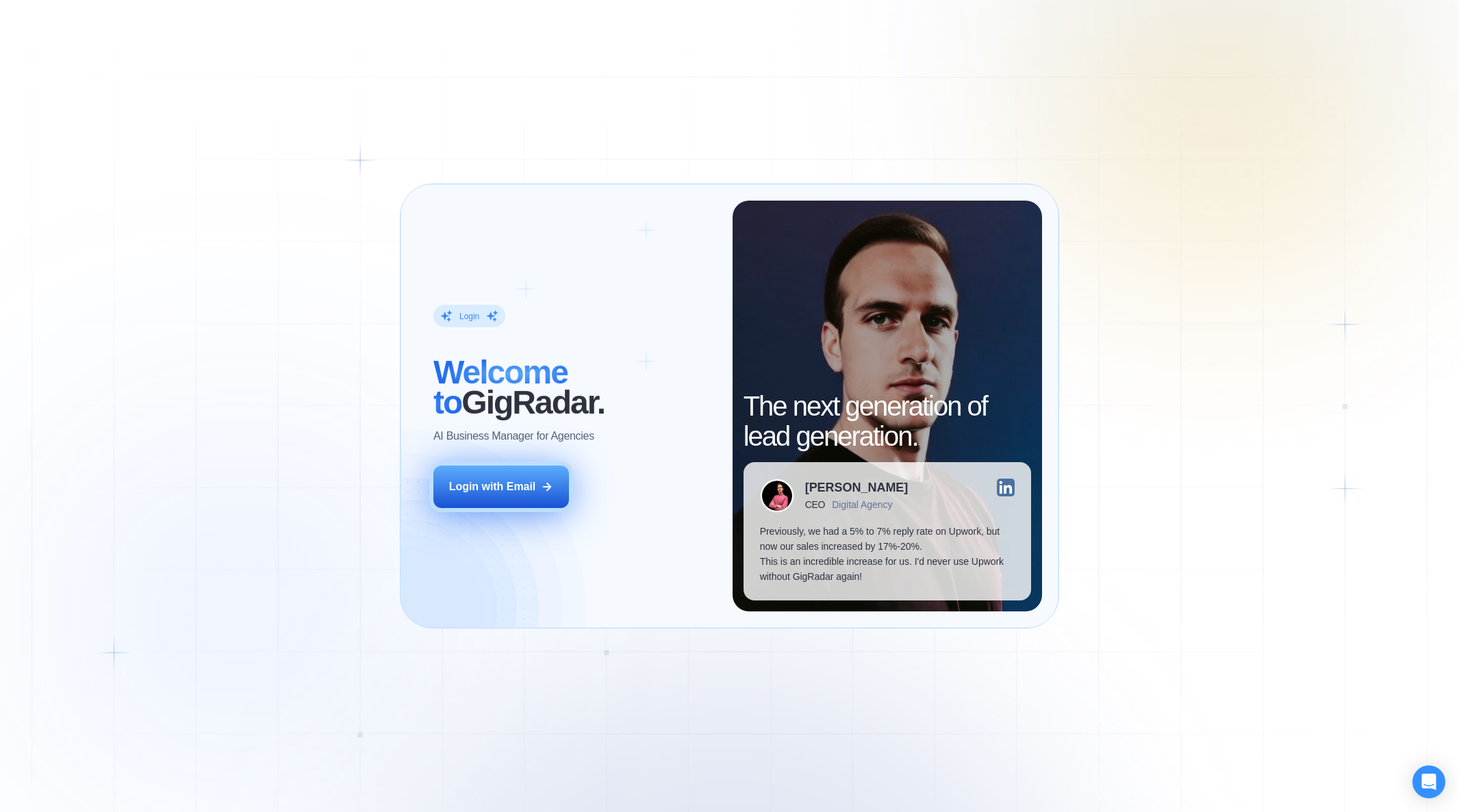
click at [478, 491] on div "Login with Email" at bounding box center [492, 487] width 87 height 15
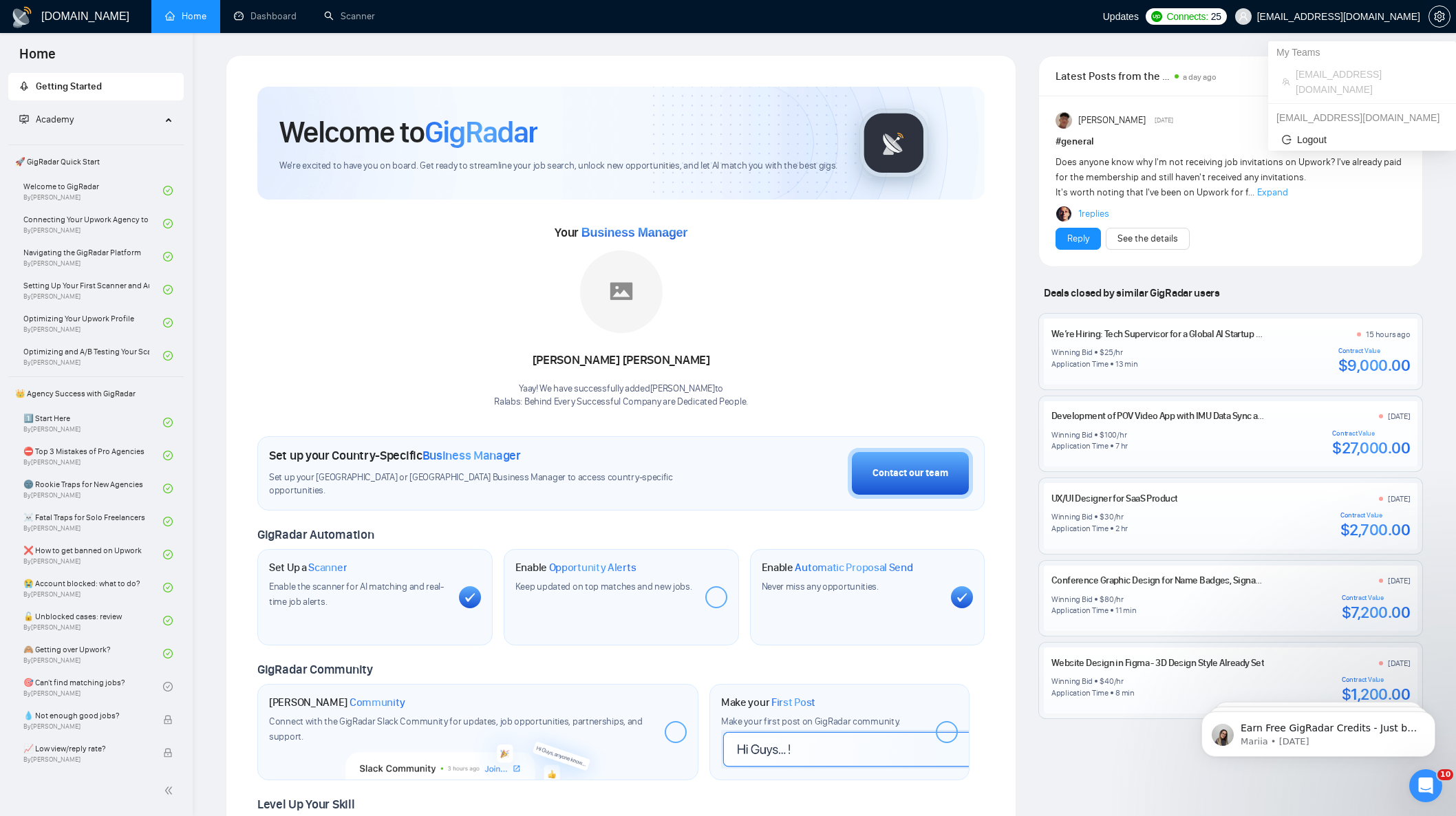
click at [1326, 16] on span "access-upwork@ralabs.org" at bounding box center [1338, 16] width 163 height 0
click at [1249, 19] on icon "user" at bounding box center [1244, 16] width 10 height 10
click at [1444, 16] on icon "setting" at bounding box center [1439, 17] width 11 height 11
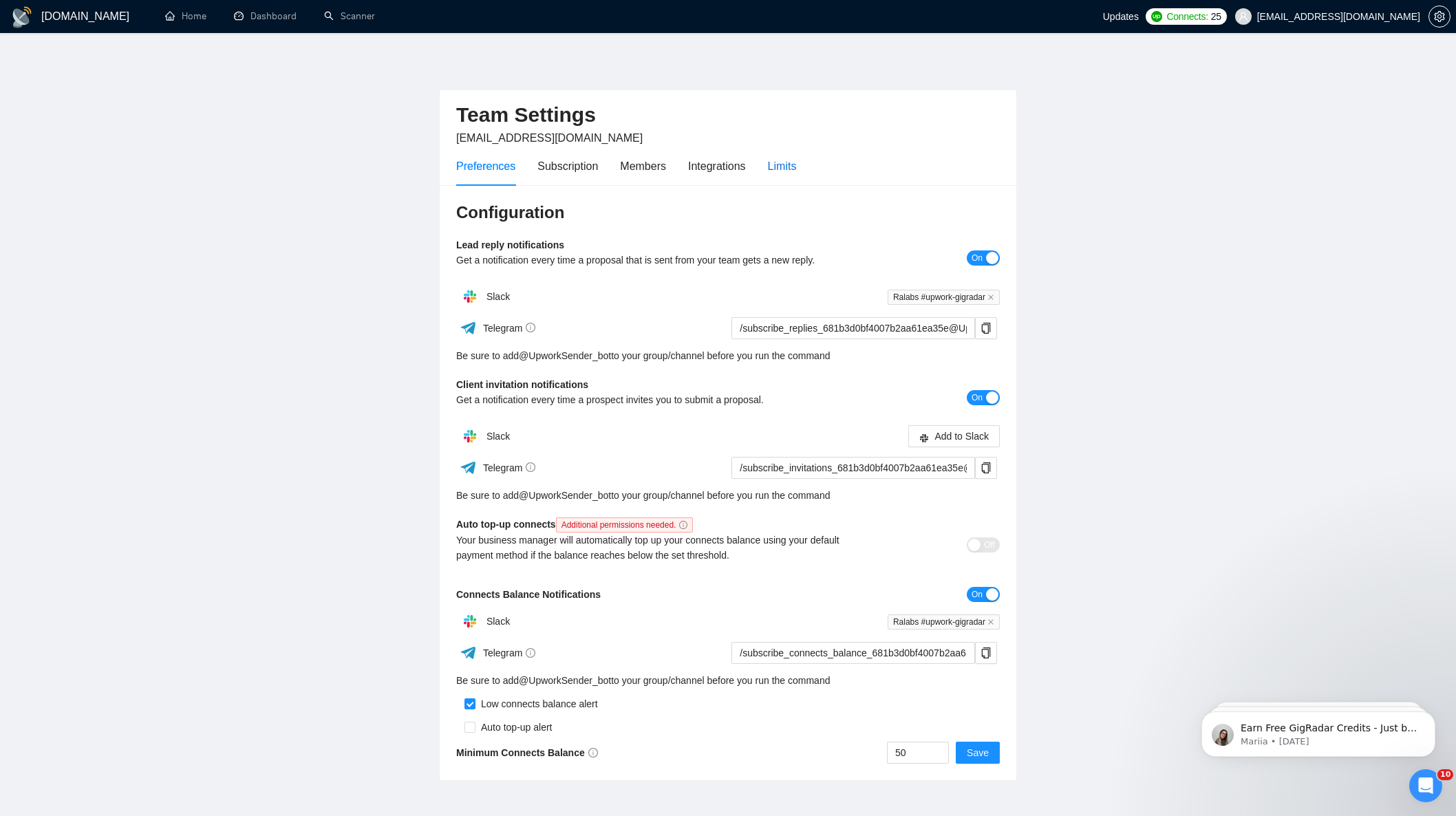
click at [797, 162] on div "Limits" at bounding box center [782, 166] width 29 height 17
